Goal: Transaction & Acquisition: Purchase product/service

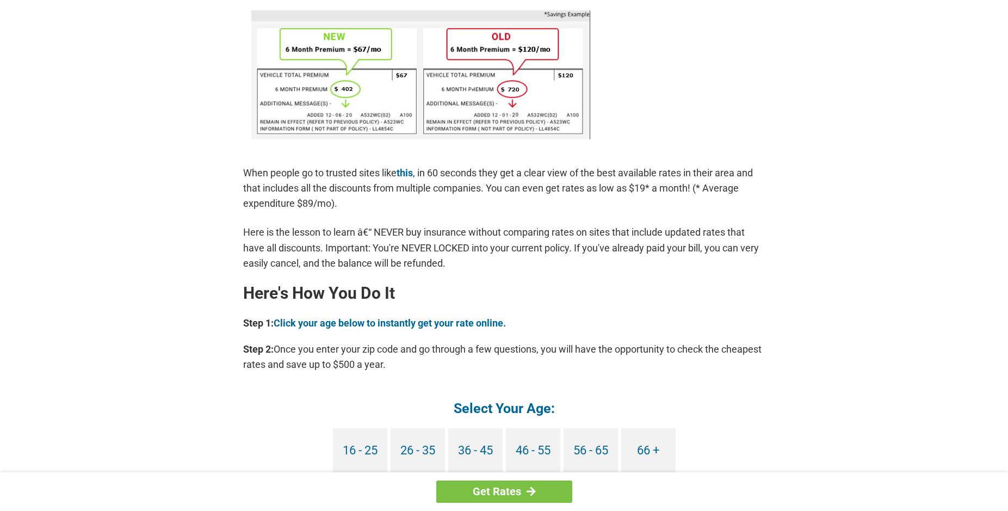
scroll to position [744, 0]
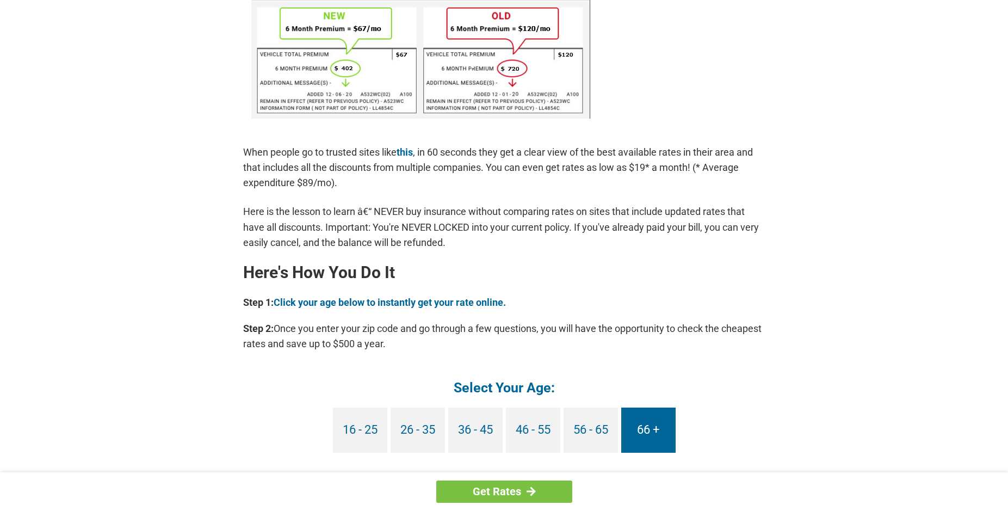
click at [646, 426] on link "66 +" at bounding box center [648, 430] width 54 height 45
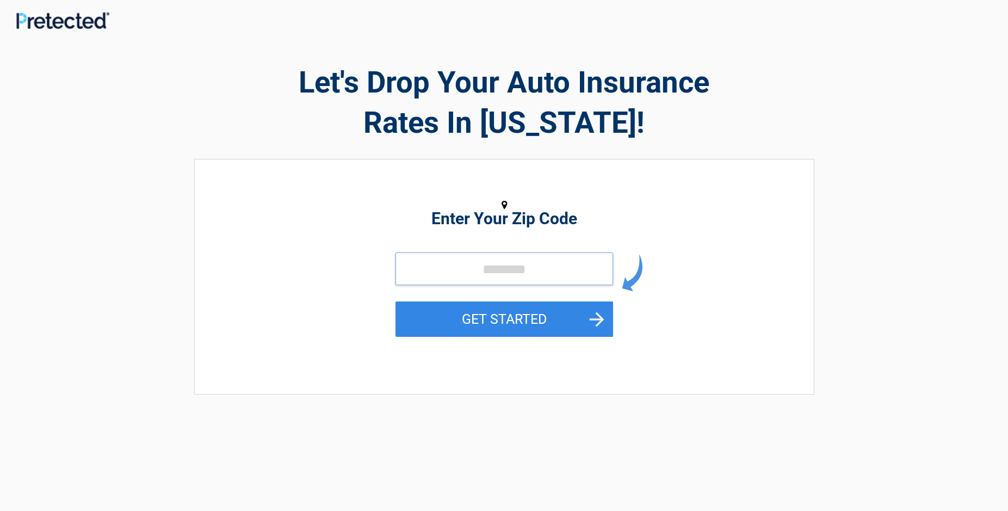
click at [421, 269] on input "tel" at bounding box center [505, 268] width 218 height 33
type input "*****"
click at [463, 321] on button "GET STARTED" at bounding box center [505, 318] width 218 height 35
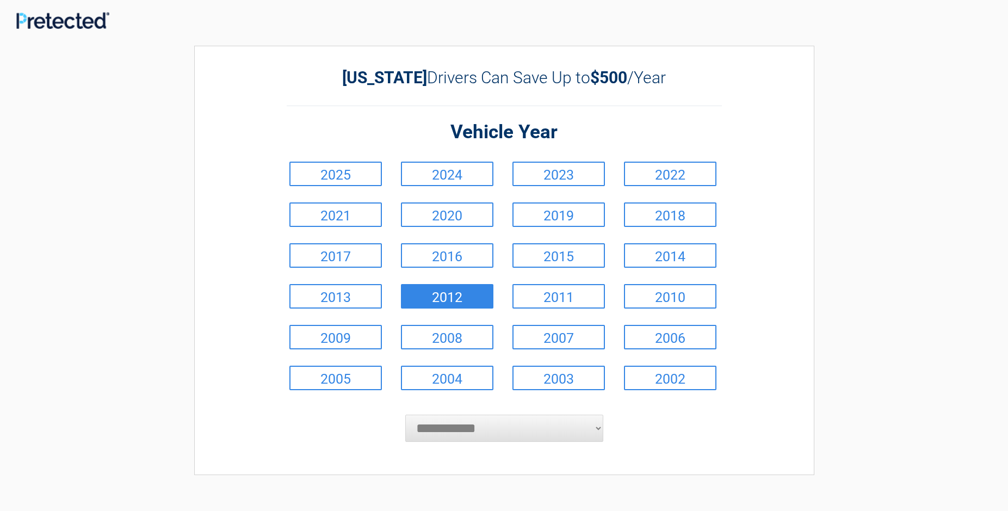
click at [458, 303] on link "2012" at bounding box center [447, 296] width 93 height 24
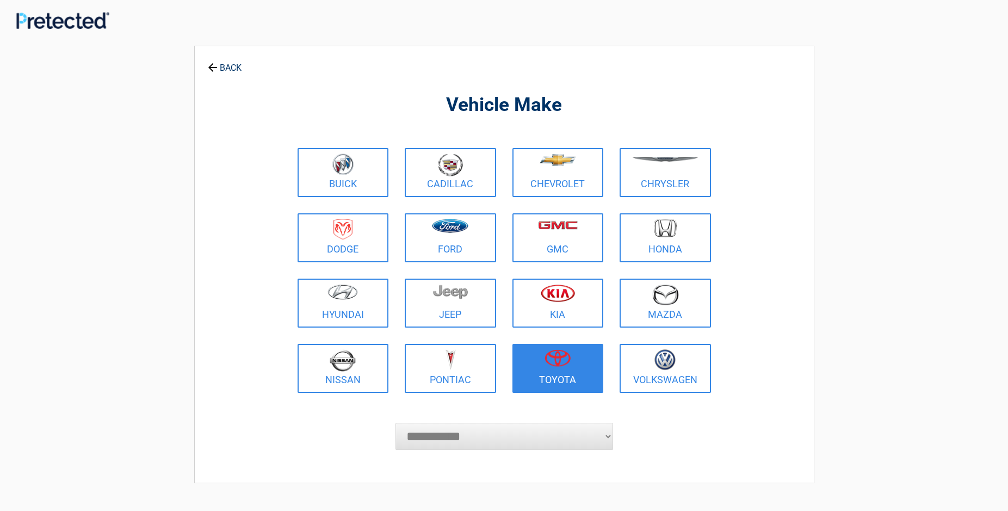
click at [568, 359] on img at bounding box center [558, 357] width 26 height 17
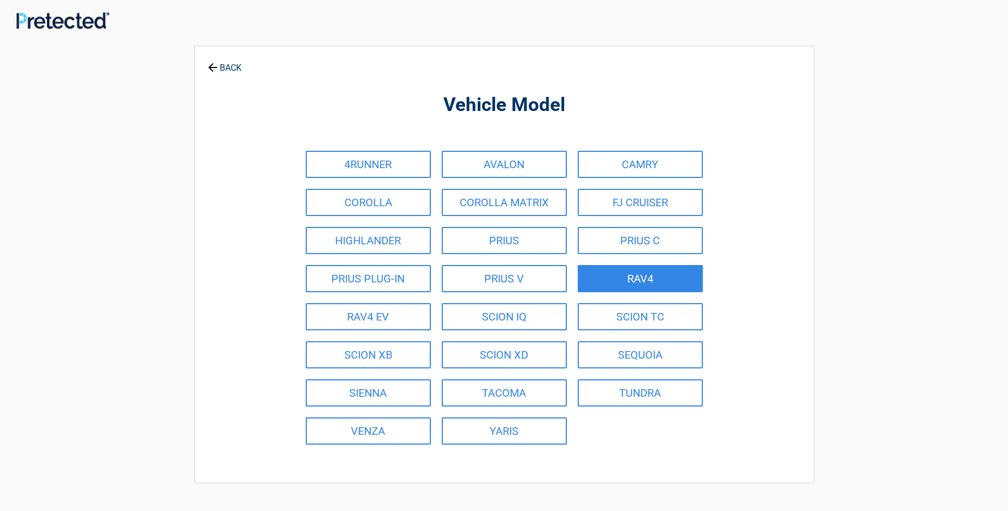
click at [644, 277] on link "RAV4" at bounding box center [640, 278] width 125 height 27
